Goal: Find contact information: Find contact information

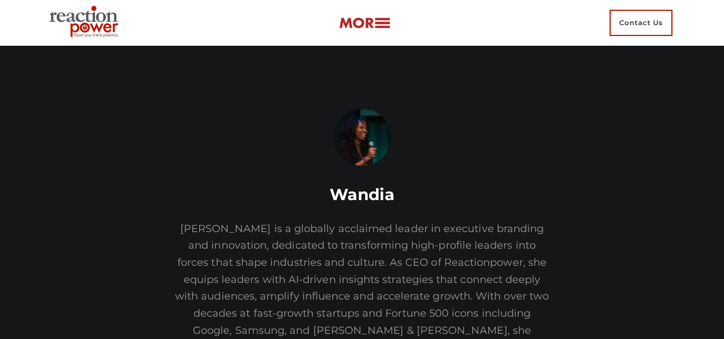
scroll to position [89, 0]
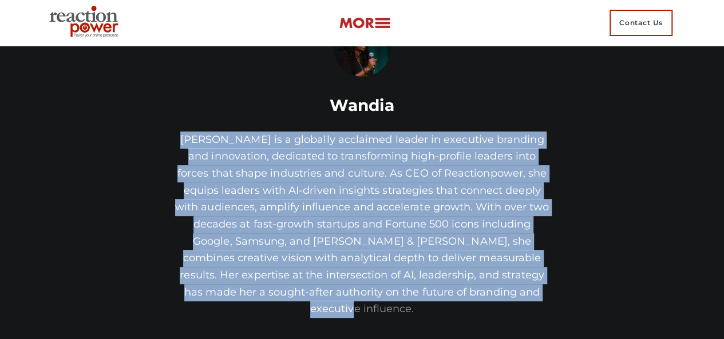
drag, startPoint x: 183, startPoint y: 140, endPoint x: 549, endPoint y: 300, distance: 399.2
click at [549, 300] on p "[PERSON_NAME] is a globally acclaimed leader in executive branding and innovati…" at bounding box center [362, 225] width 550 height 187
click at [387, 22] on img at bounding box center [365, 23] width 52 height 13
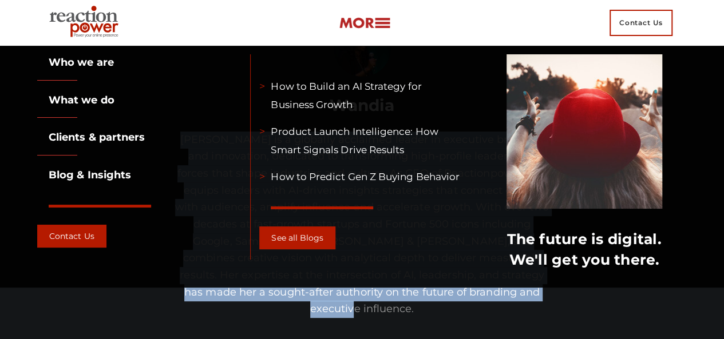
click at [638, 20] on span "Contact Us" at bounding box center [640, 23] width 63 height 26
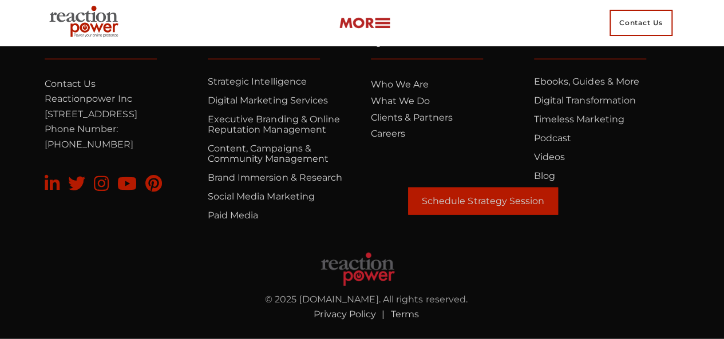
scroll to position [7818, 0]
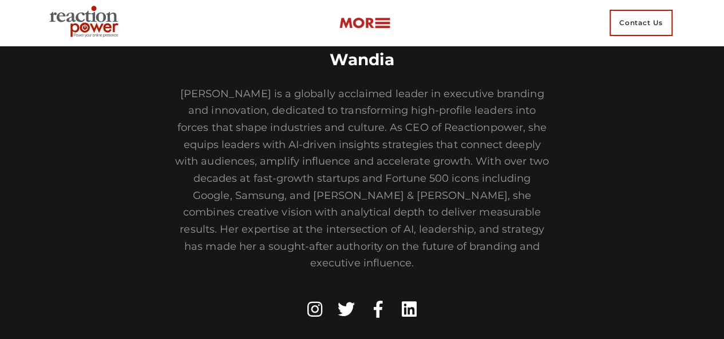
scroll to position [89, 0]
